Goal: Information Seeking & Learning: Learn about a topic

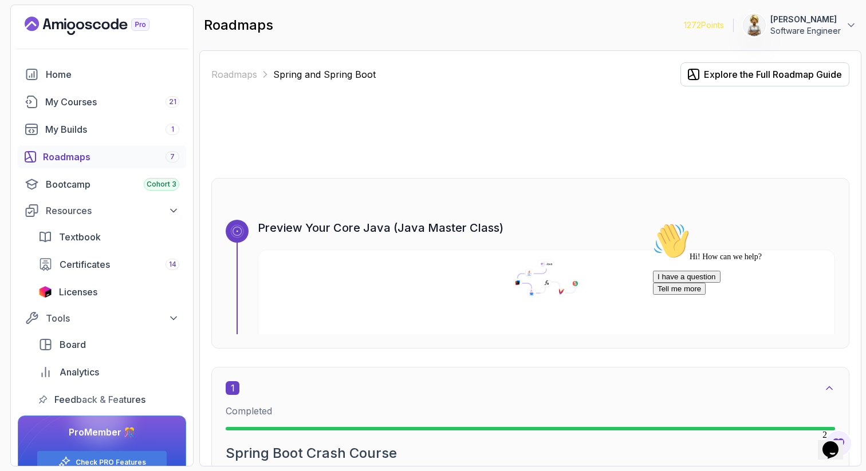
scroll to position [1294, 0]
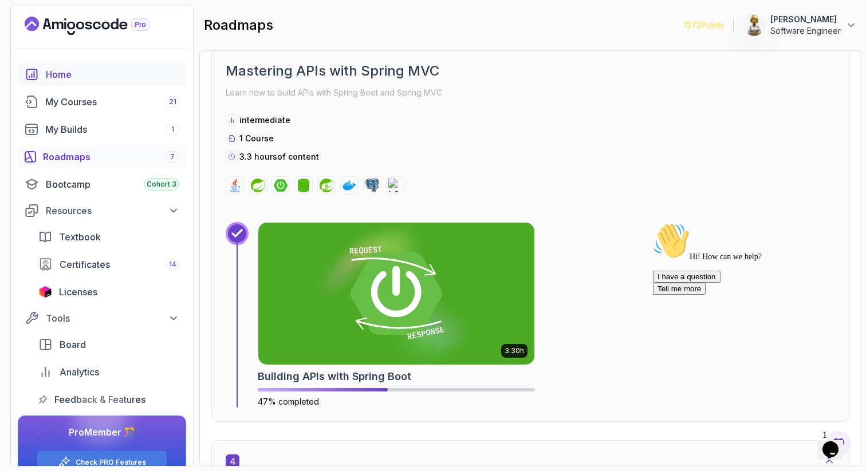
click at [77, 74] on div "Home" at bounding box center [112, 75] width 133 height 14
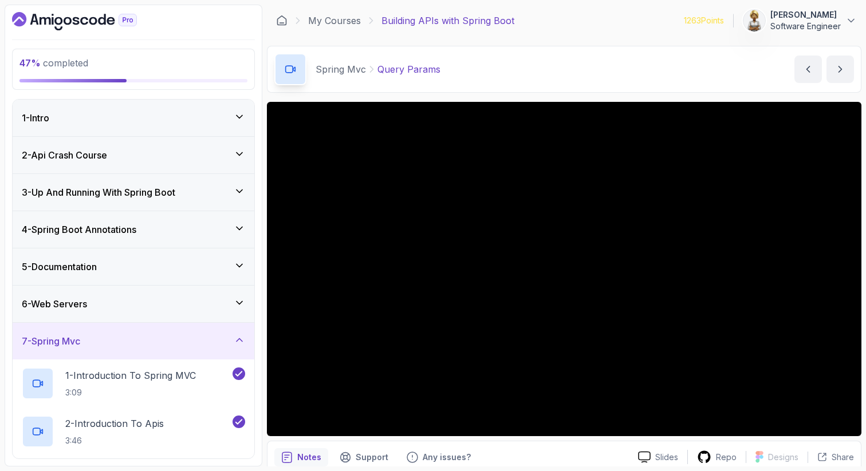
scroll to position [470, 0]
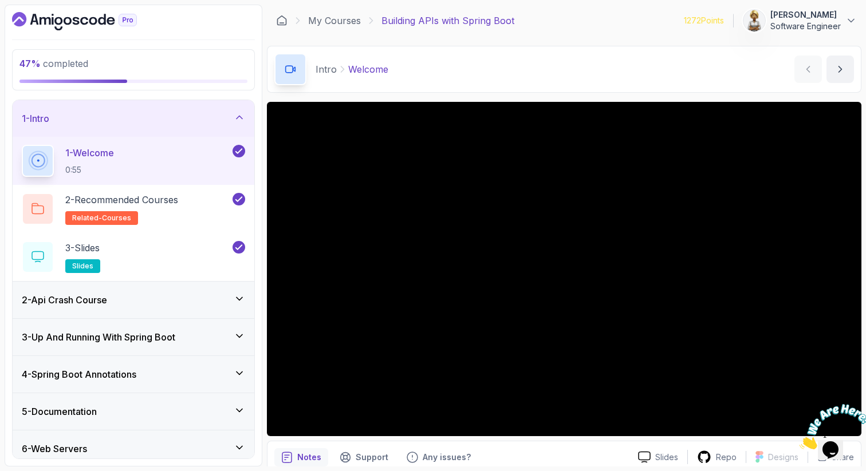
click at [239, 338] on icon at bounding box center [239, 335] width 11 height 11
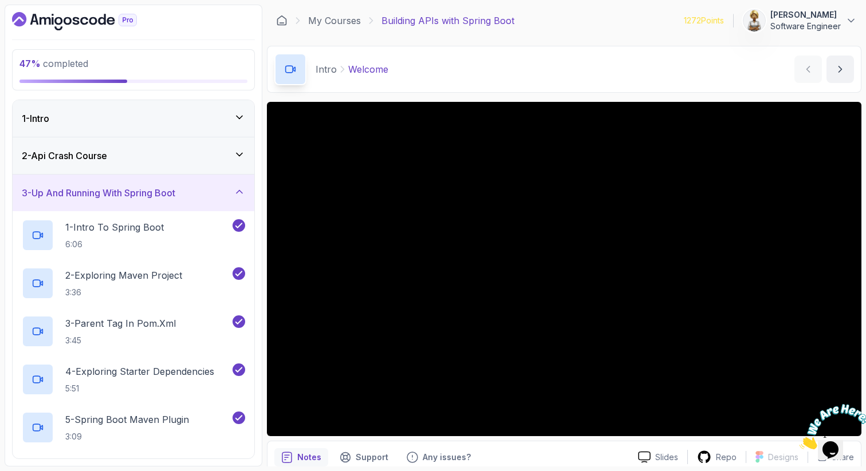
click at [239, 192] on icon at bounding box center [239, 191] width 11 height 11
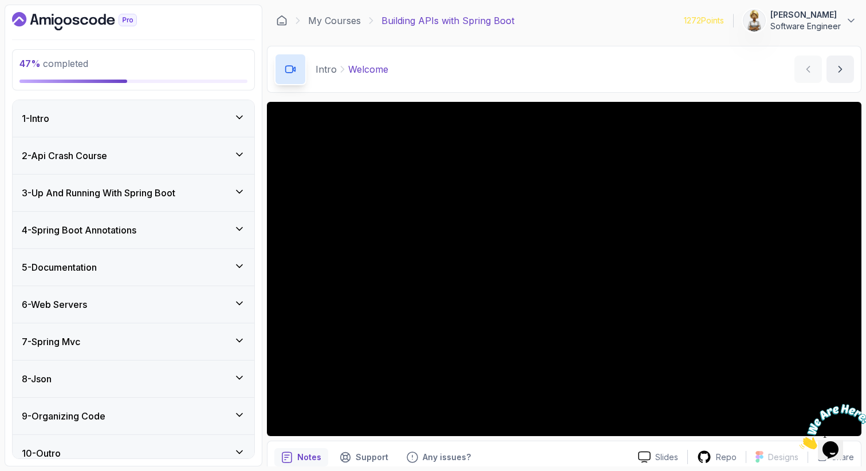
click at [243, 231] on icon at bounding box center [239, 228] width 11 height 11
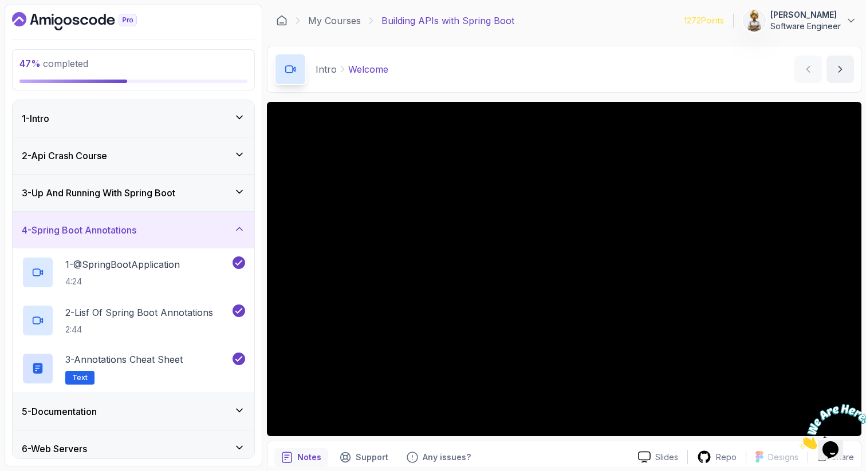
click at [243, 231] on icon at bounding box center [239, 228] width 11 height 11
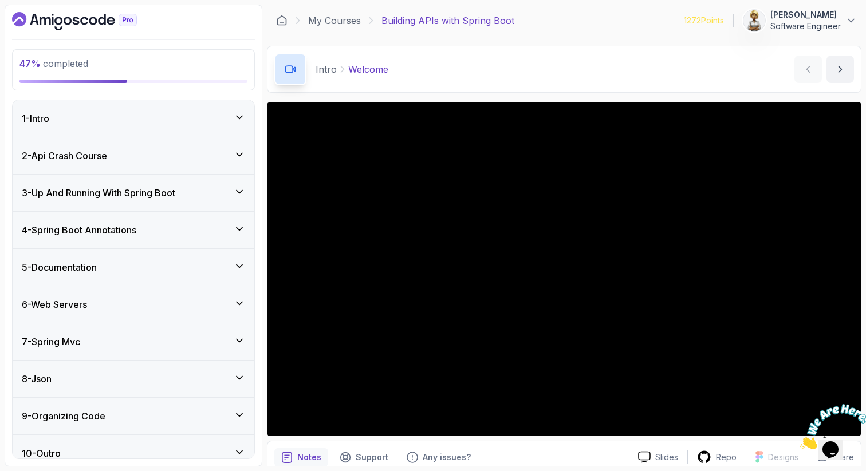
click at [240, 263] on icon at bounding box center [239, 266] width 11 height 11
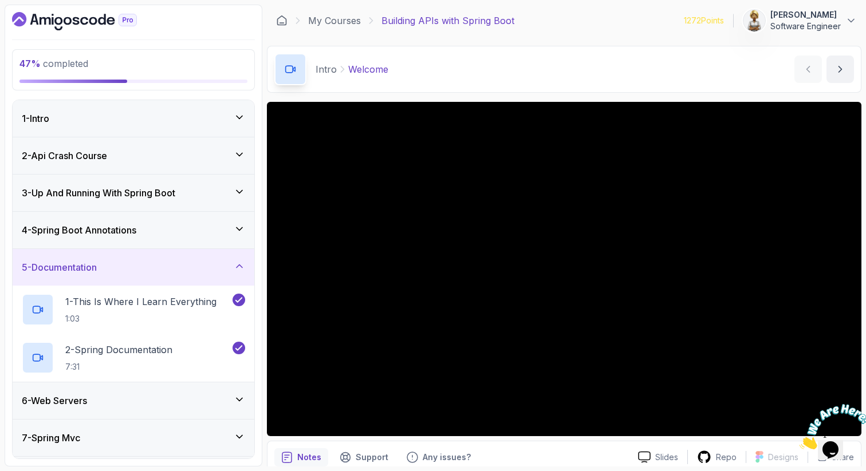
click at [241, 258] on div "5 - Documentation" at bounding box center [134, 267] width 242 height 37
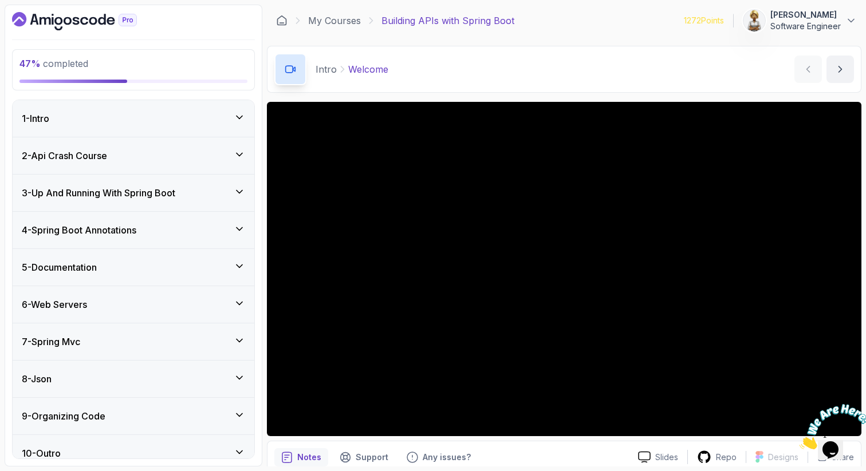
click at [238, 308] on icon at bounding box center [239, 303] width 11 height 11
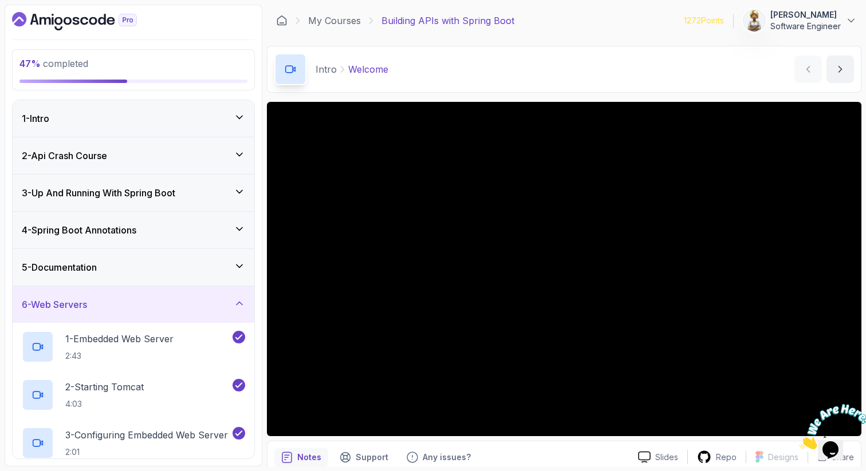
click at [238, 308] on icon at bounding box center [239, 303] width 11 height 11
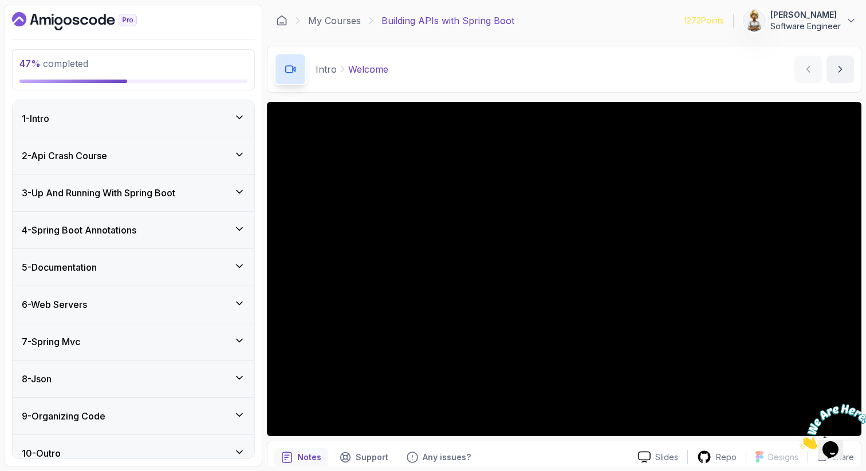
click at [242, 338] on icon at bounding box center [239, 340] width 11 height 11
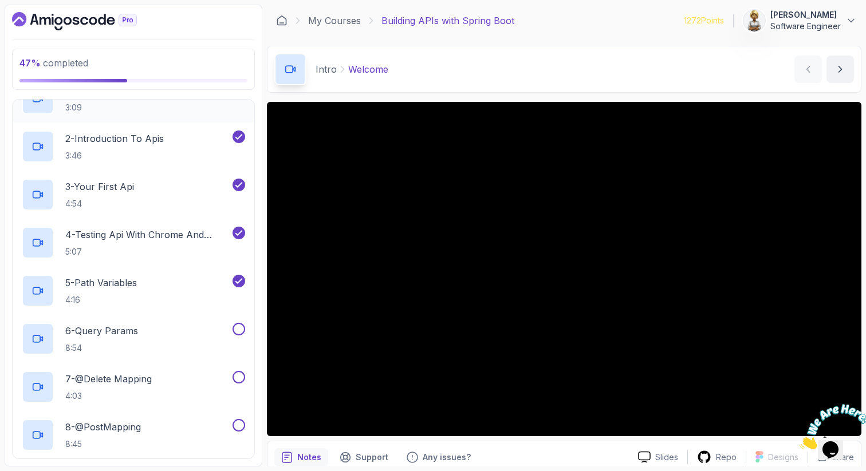
scroll to position [321, 0]
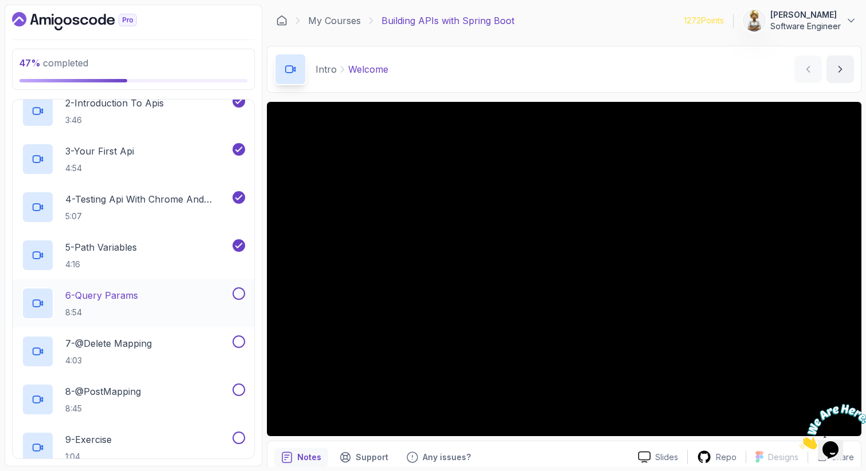
click at [159, 294] on div "6 - Query Params 8:54" at bounding box center [126, 304] width 208 height 32
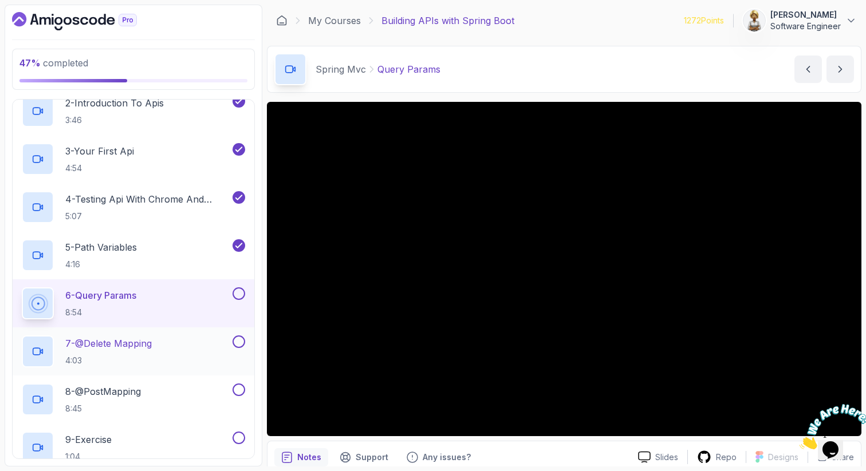
click at [140, 337] on p "7 - @Delete Mapping" at bounding box center [108, 344] width 86 height 14
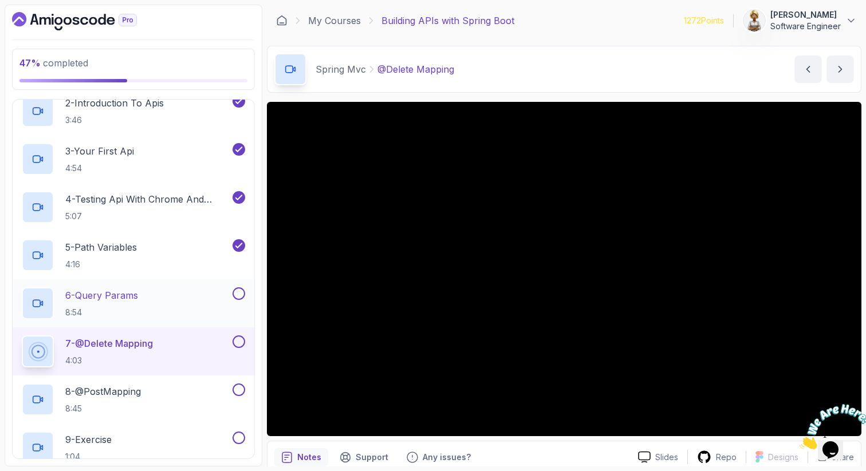
click at [138, 295] on p "6 - Query Params" at bounding box center [101, 296] width 73 height 14
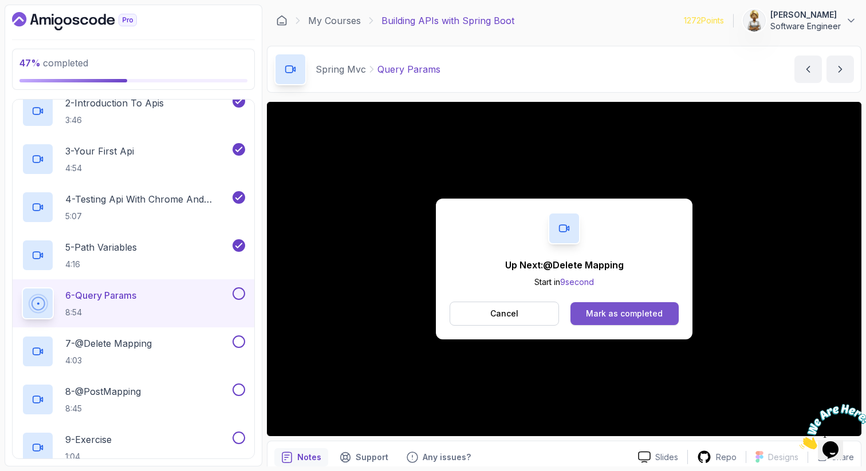
click at [665, 313] on button "Mark as completed" at bounding box center [624, 313] width 108 height 23
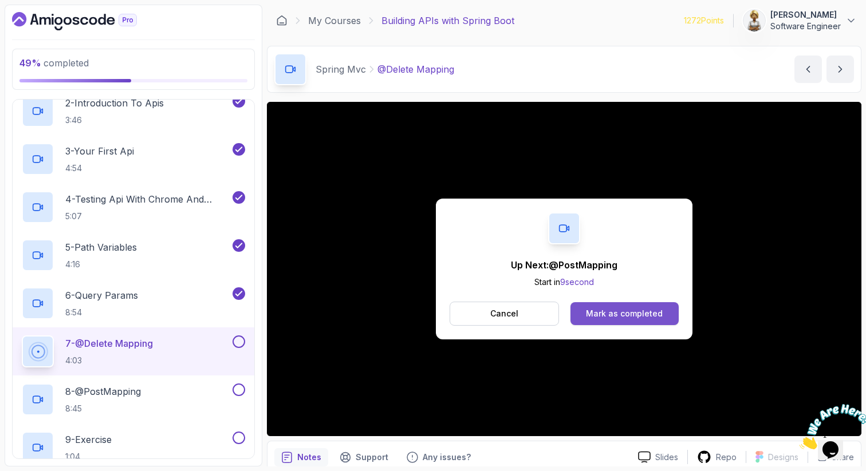
click at [603, 315] on div "Mark as completed" at bounding box center [624, 313] width 77 height 11
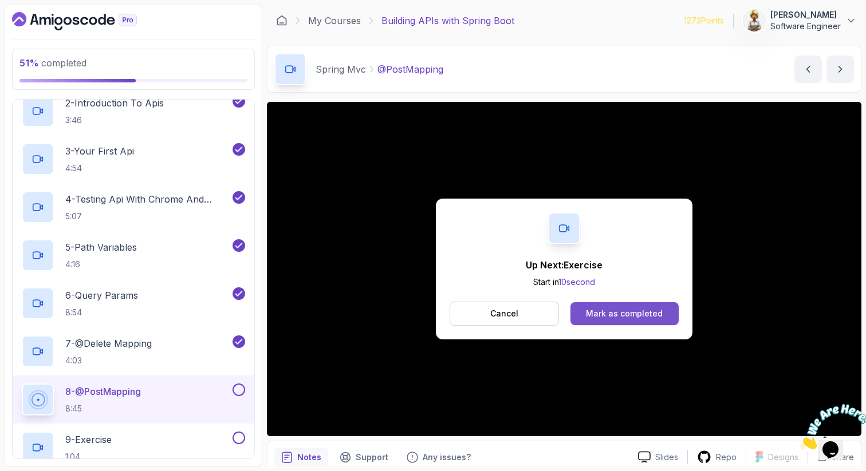
click at [632, 312] on div "Mark as completed" at bounding box center [624, 313] width 77 height 11
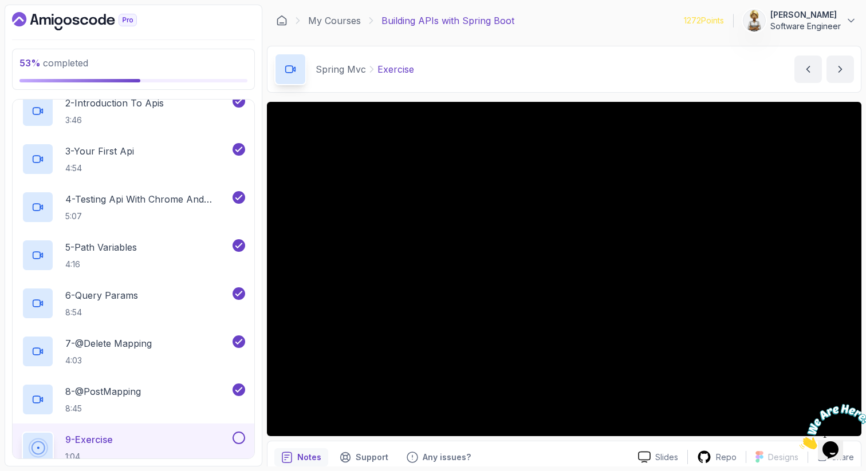
click at [157, 442] on div "9 - Exercise 1:04" at bounding box center [126, 448] width 208 height 32
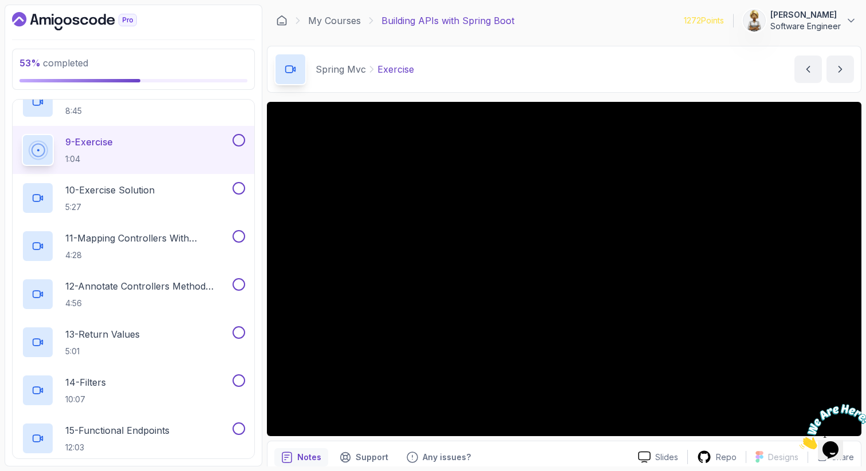
scroll to position [641, 0]
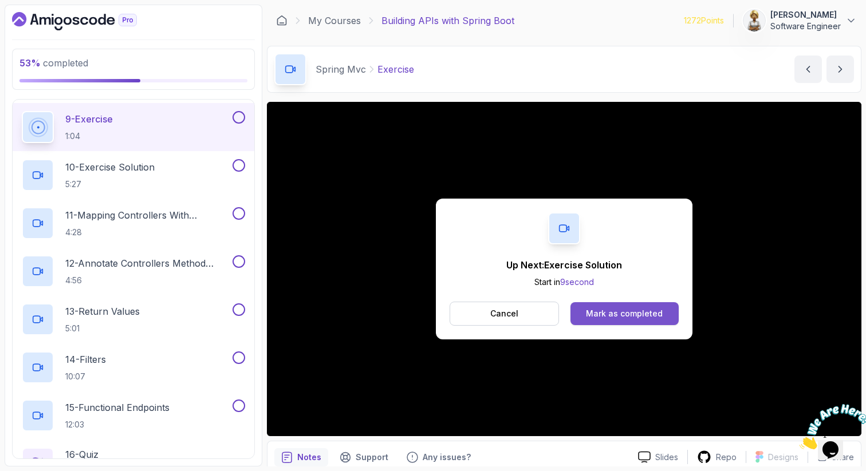
click at [592, 317] on div "Mark as completed" at bounding box center [624, 313] width 77 height 11
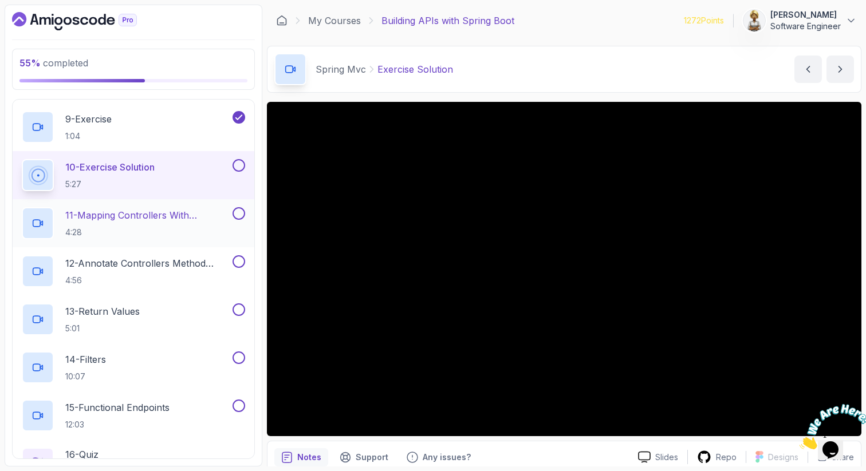
click at [180, 222] on p "11 - Mapping Controllers With @Requestmapping" at bounding box center [147, 215] width 165 height 14
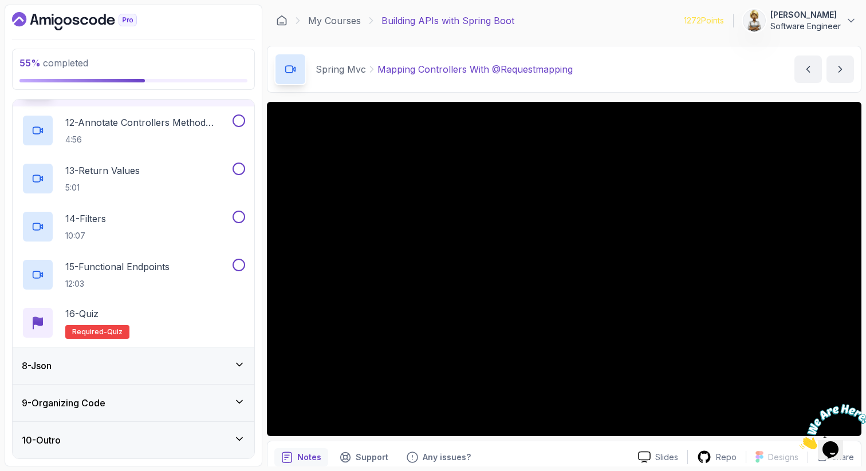
scroll to position [782, 0]
click at [226, 366] on div "8 - Json" at bounding box center [133, 366] width 223 height 14
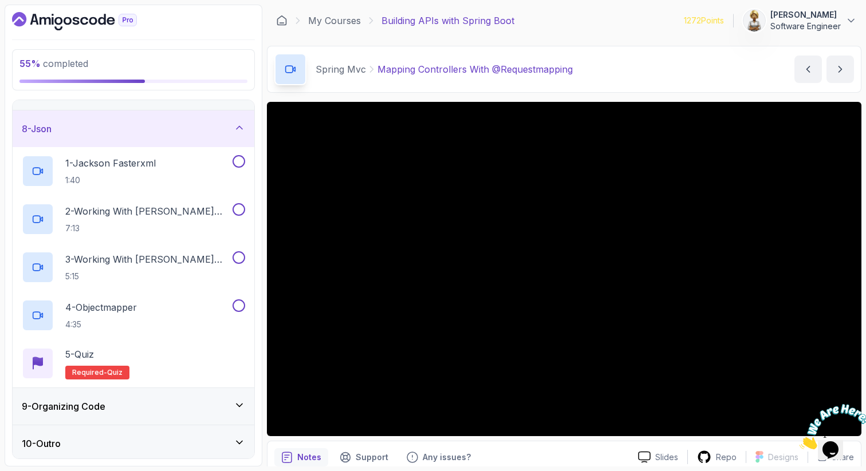
scroll to position [253, 0]
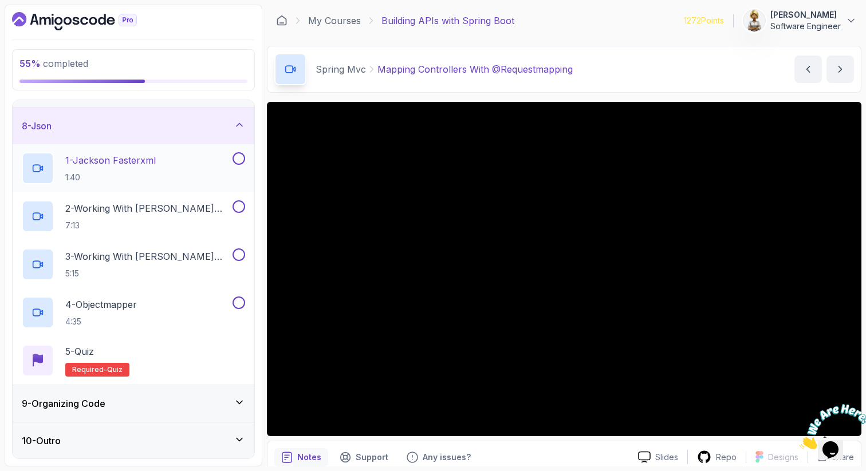
click at [172, 173] on div "1 - Jackson Fasterxml 1:40" at bounding box center [126, 168] width 208 height 32
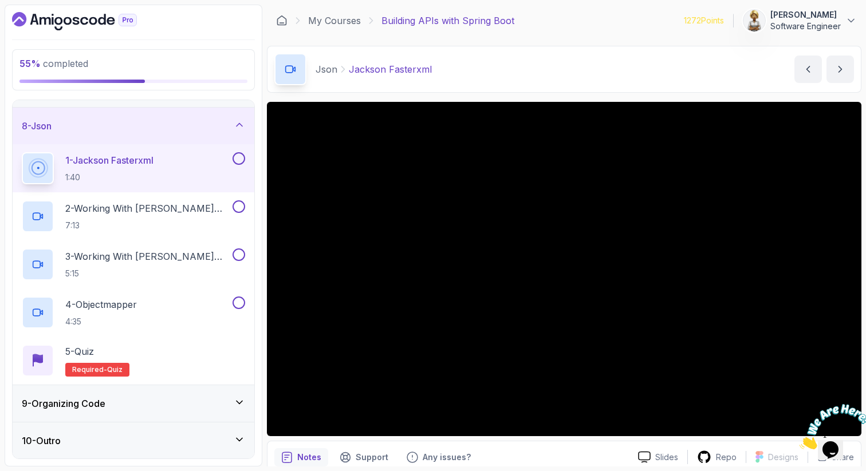
click at [222, 405] on div "9 - Organizing Code" at bounding box center [133, 404] width 223 height 14
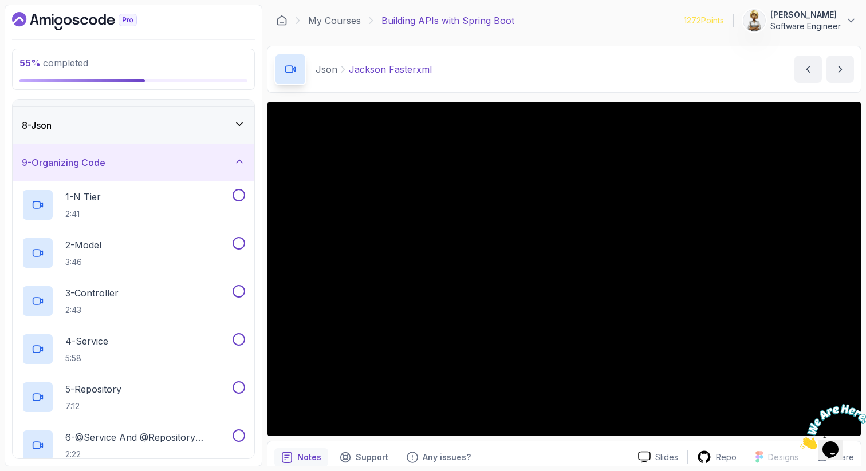
scroll to position [276, 0]
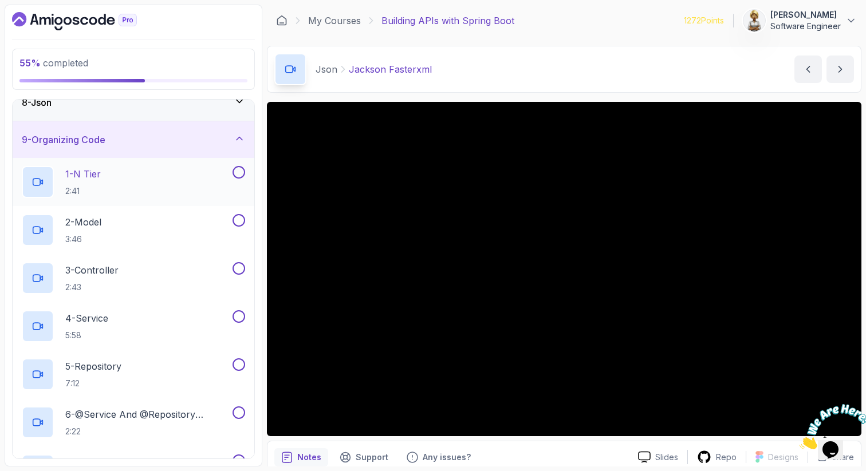
click at [96, 176] on p "1 - N Tier" at bounding box center [83, 174] width 36 height 14
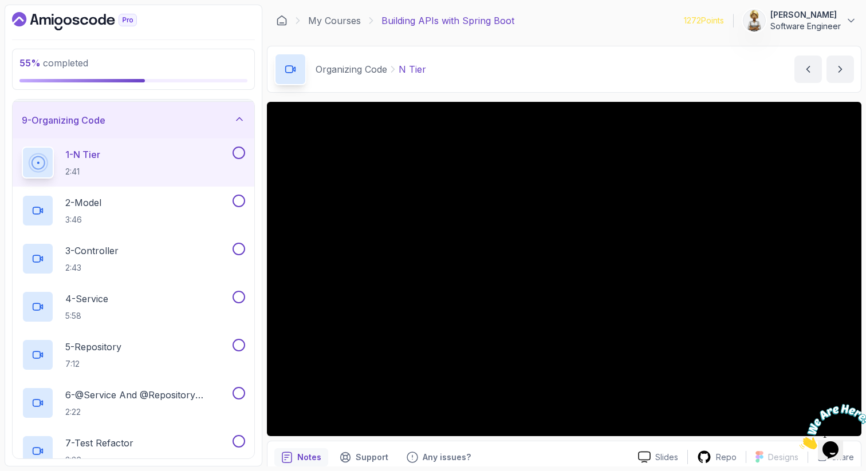
scroll to position [288, 0]
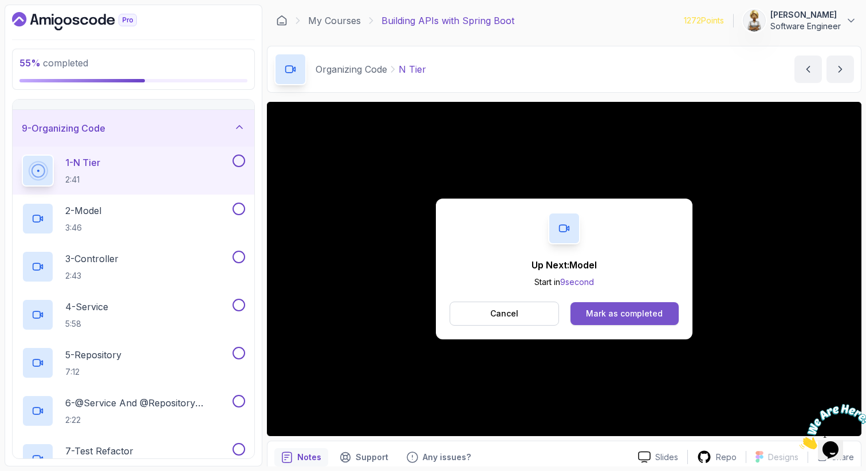
click at [619, 312] on div "Mark as completed" at bounding box center [624, 313] width 77 height 11
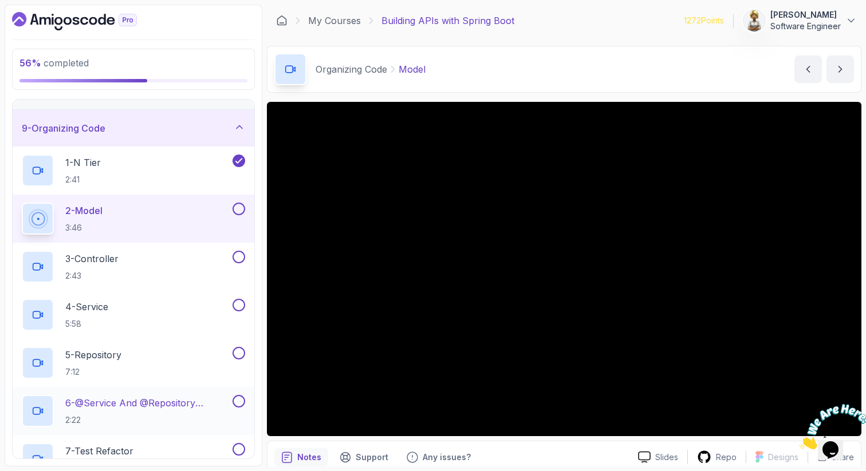
click at [104, 388] on div "6 - @Service And @Repository Annotations 2:22" at bounding box center [134, 411] width 242 height 48
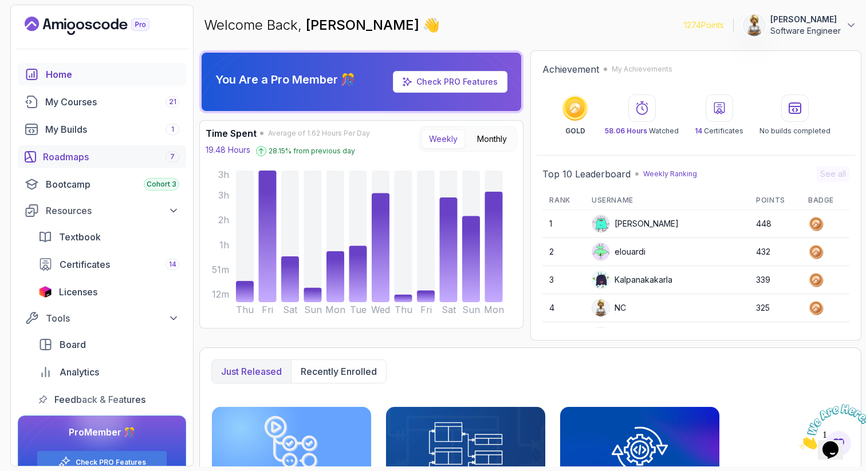
click at [86, 157] on div "Roadmaps 7" at bounding box center [111, 157] width 136 height 14
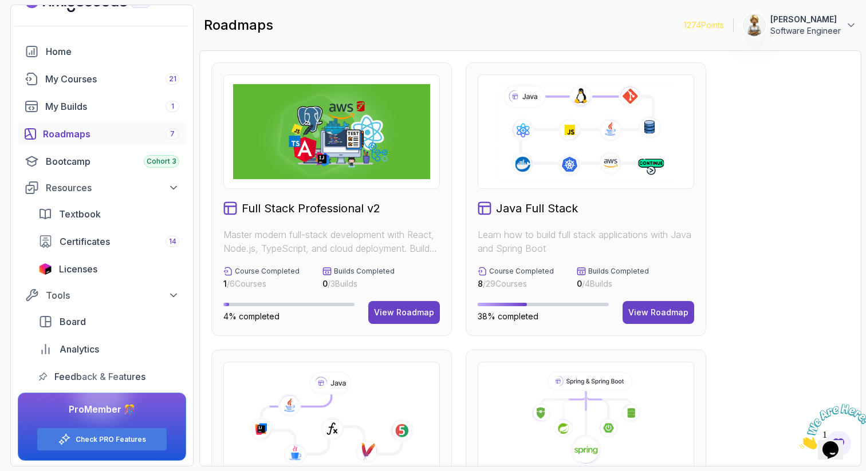
scroll to position [25, 0]
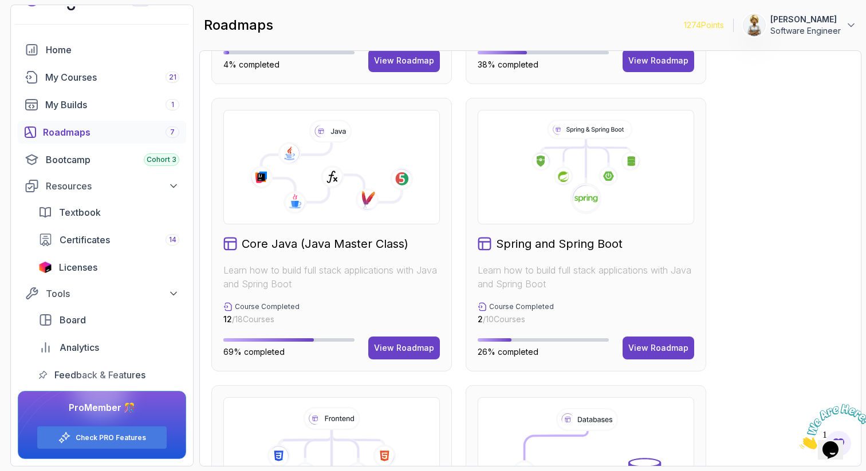
scroll to position [321, 0]
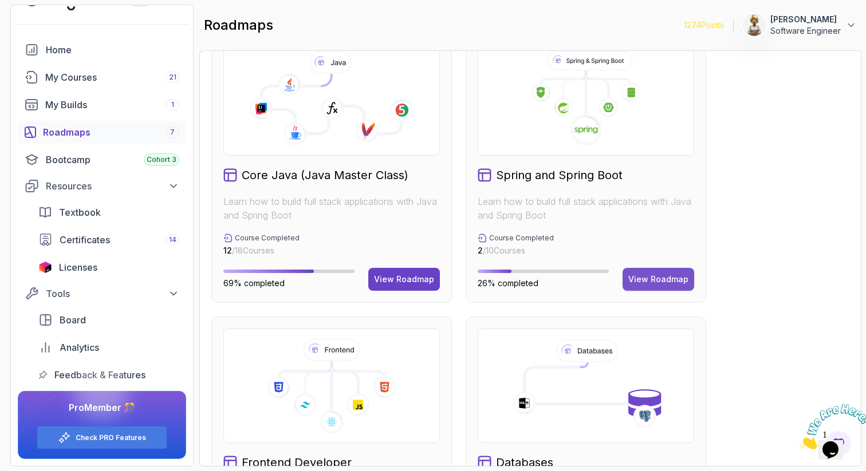
click at [658, 280] on div "View Roadmap" at bounding box center [658, 279] width 60 height 11
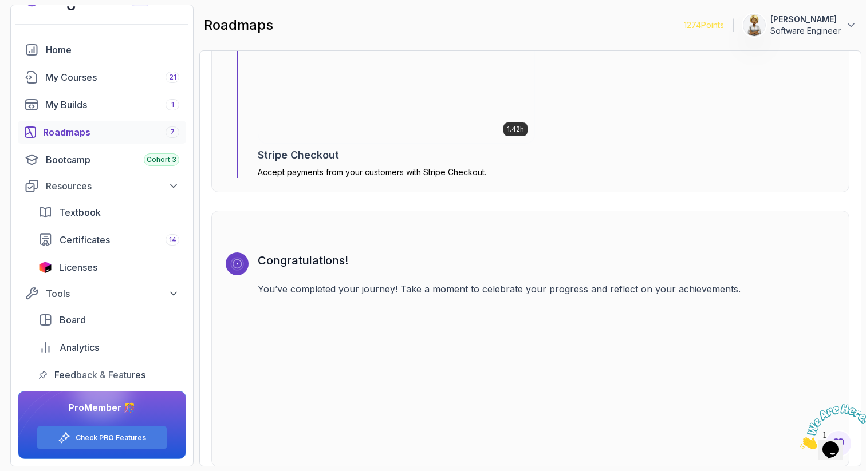
scroll to position [3818, 0]
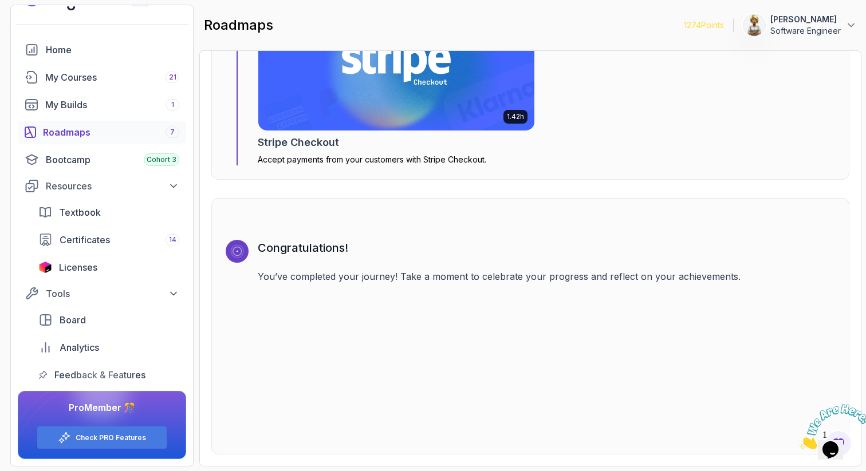
click at [86, 139] on div "Roadmaps 7" at bounding box center [111, 132] width 136 height 14
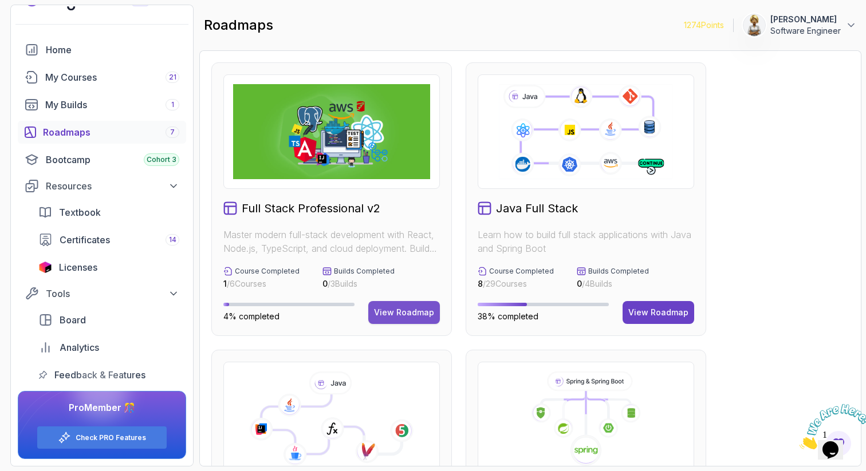
click at [405, 313] on div "View Roadmap" at bounding box center [404, 312] width 60 height 11
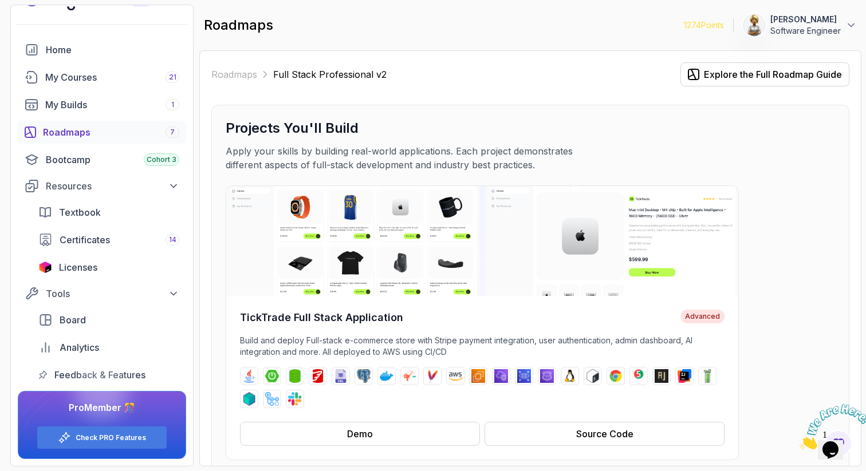
click at [74, 132] on div "Roadmaps 7" at bounding box center [111, 132] width 136 height 14
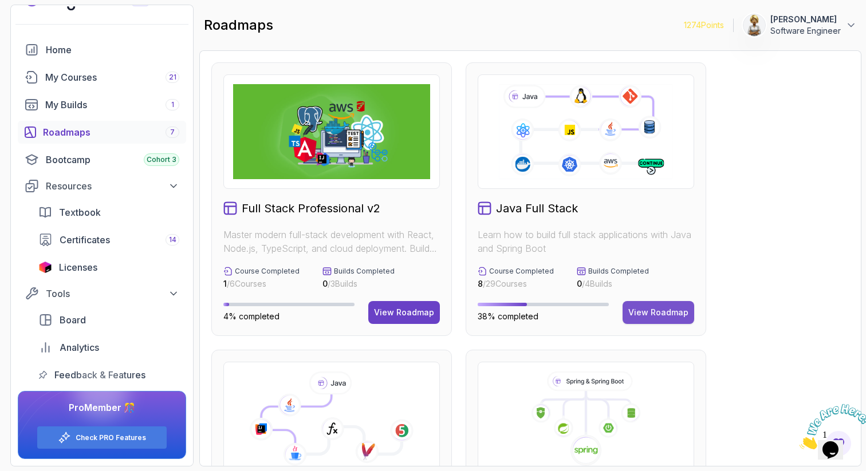
click at [649, 308] on div "View Roadmap" at bounding box center [658, 312] width 60 height 11
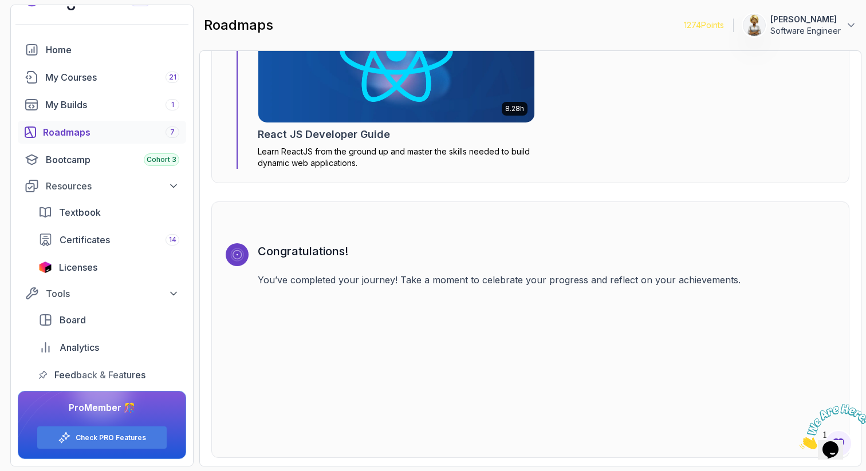
scroll to position [8307, 0]
